Goal: Transaction & Acquisition: Purchase product/service

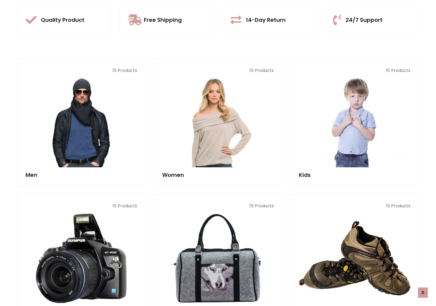
scroll to position [513, 0]
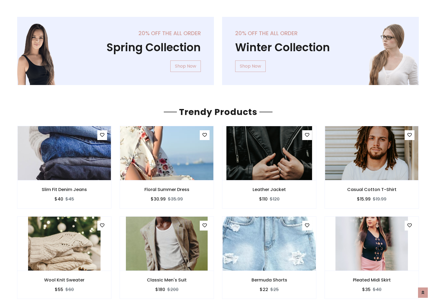
click at [269, 153] on img at bounding box center [269, 153] width 86 height 131
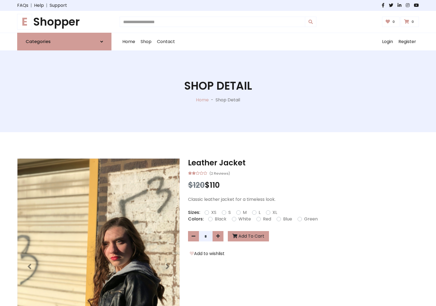
click at [64, 22] on h1 "E Shopper" at bounding box center [64, 21] width 94 height 13
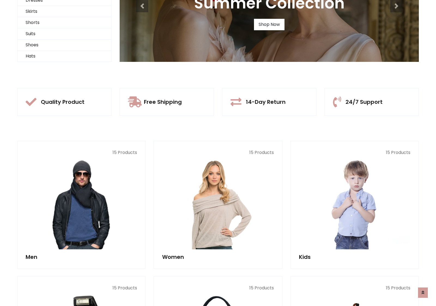
scroll to position [53, 0]
